Goal: Find specific page/section: Find specific page/section

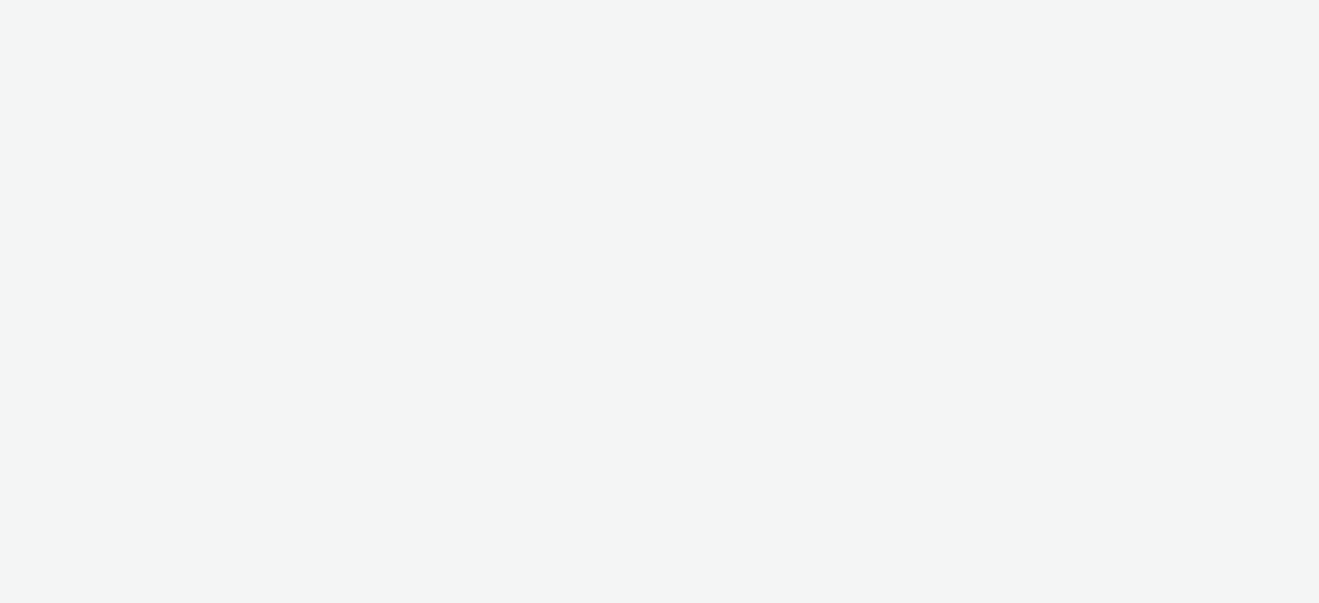
select select "74ee30ea-faea-4dd3-a1ad-716b3210ee10"
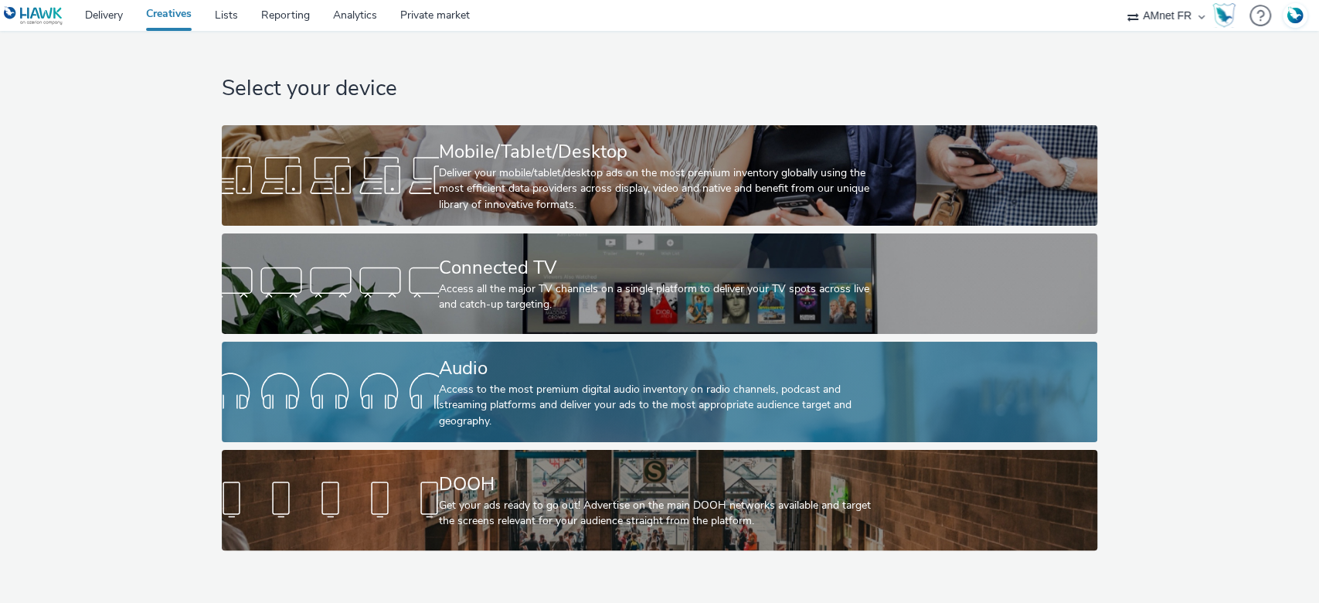
click at [538, 369] on div "Audio" at bounding box center [656, 368] width 435 height 27
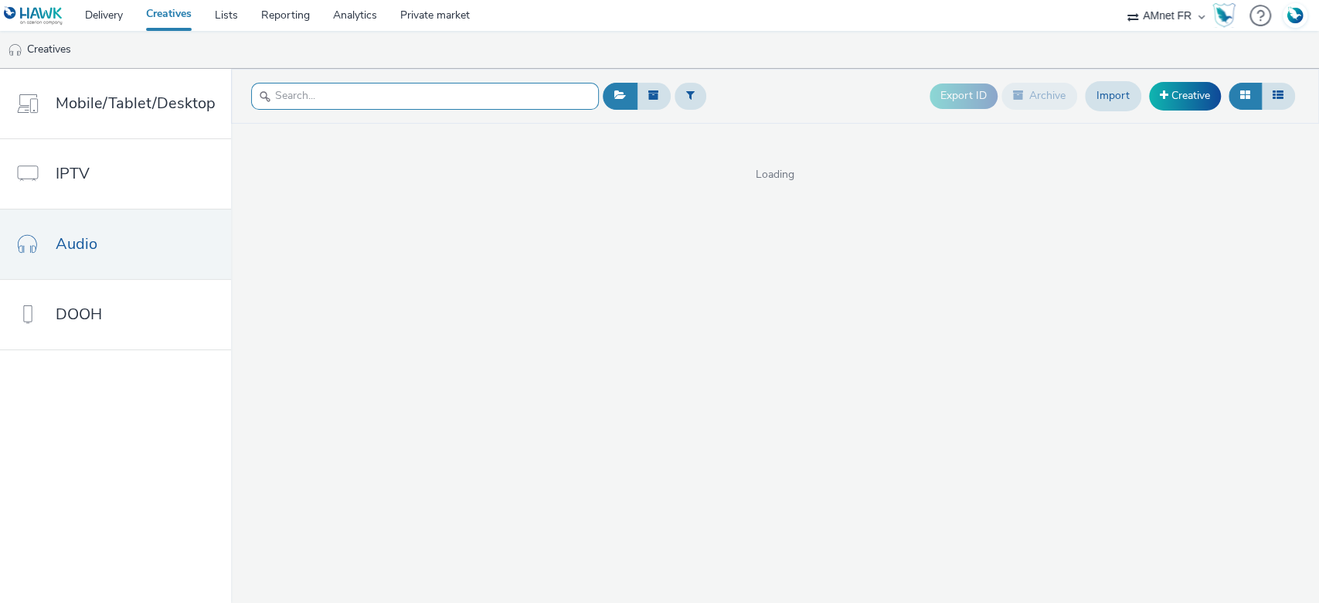
click at [339, 93] on input "text" at bounding box center [425, 96] width 348 height 27
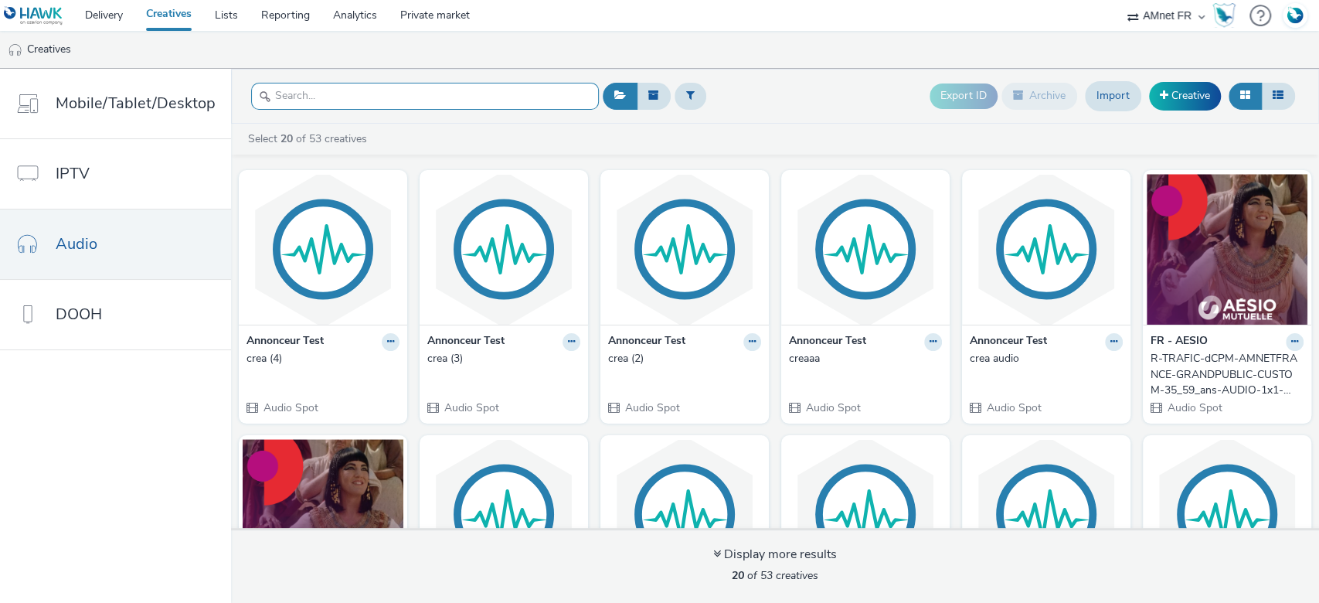
paste input "R-TRAFIC-dCPM-AMNETFRANCE-GRANDPUBLIC-CUSTOM-35_59_ans-AUDIO-1x1-Multidevice-Pr…"
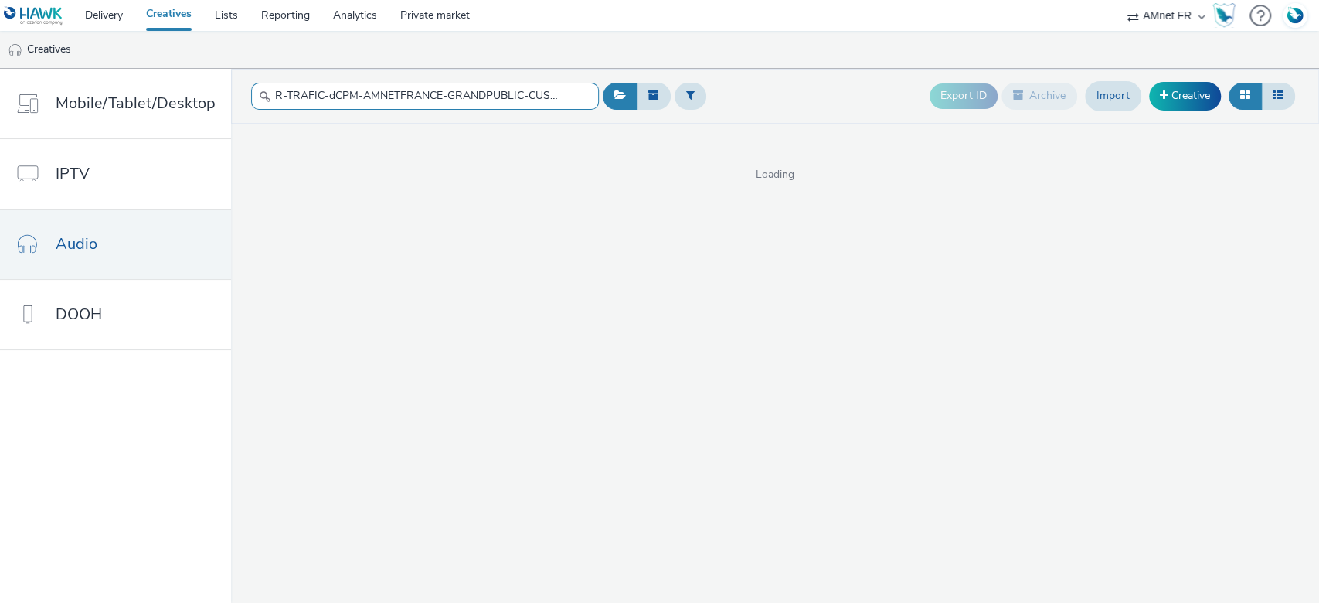
scroll to position [0, 374]
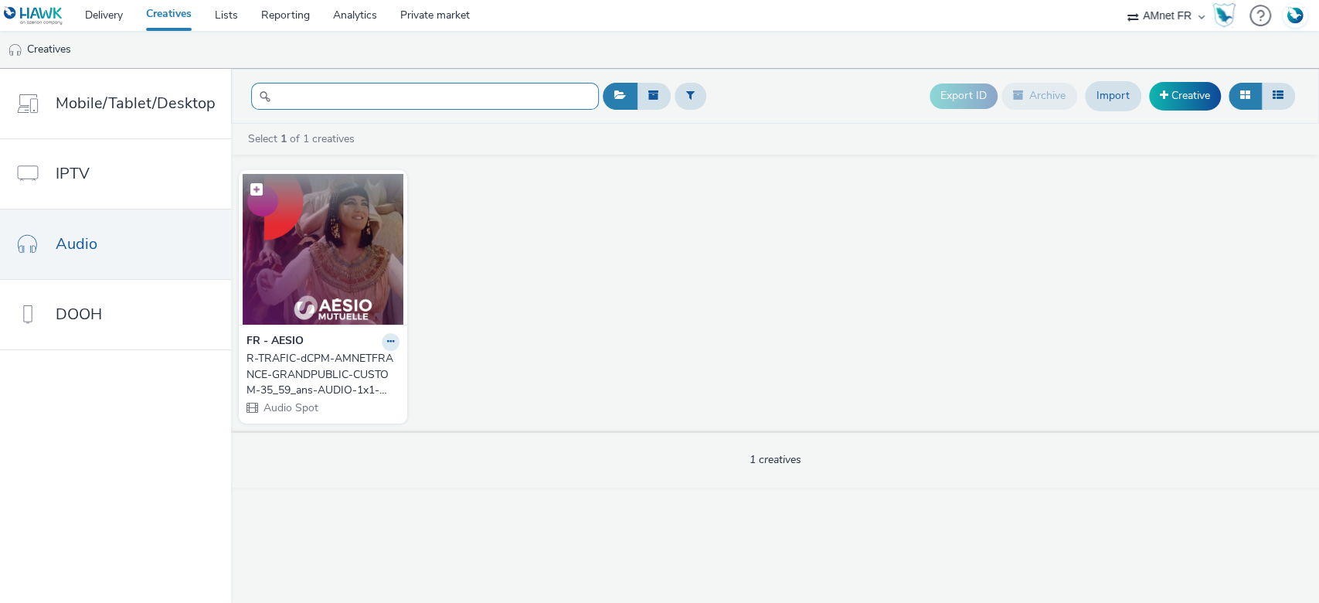
type input "R-TRAFIC-dCPM-AMNETFRANCE-GRANDPUBLIC-CUSTOM-35_59_ans-AUDIO-1x1-Multidevice-Pr…"
click at [335, 257] on img at bounding box center [323, 249] width 161 height 151
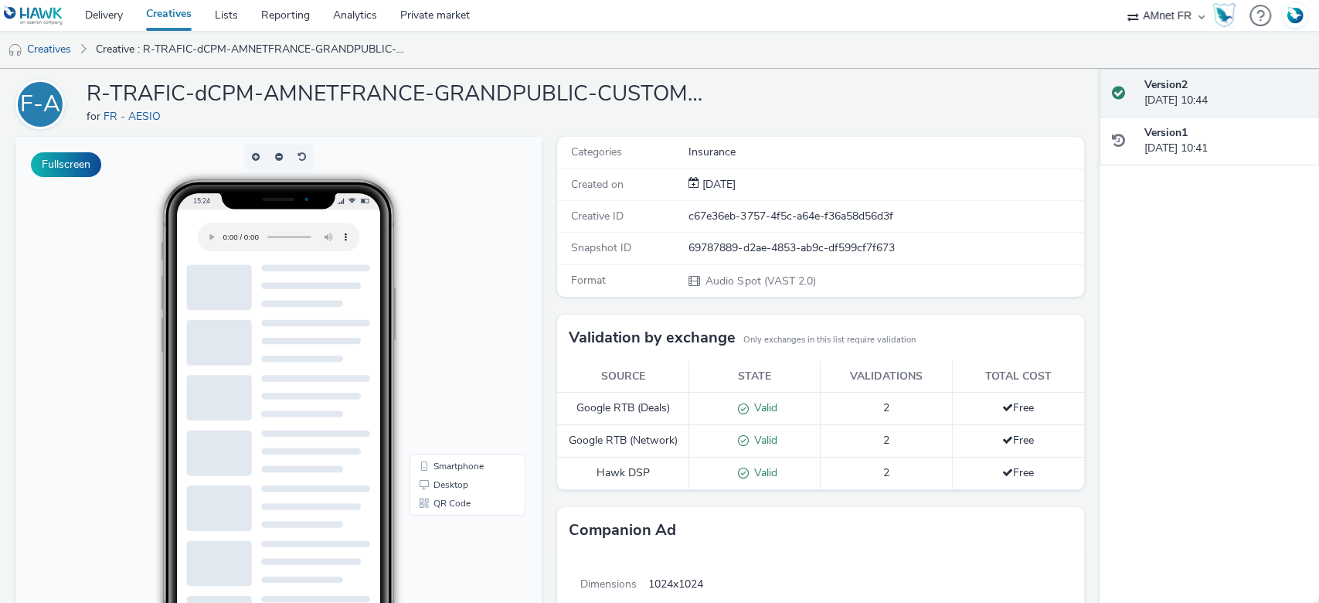
scroll to position [767, 0]
